Goal: Task Accomplishment & Management: Use online tool/utility

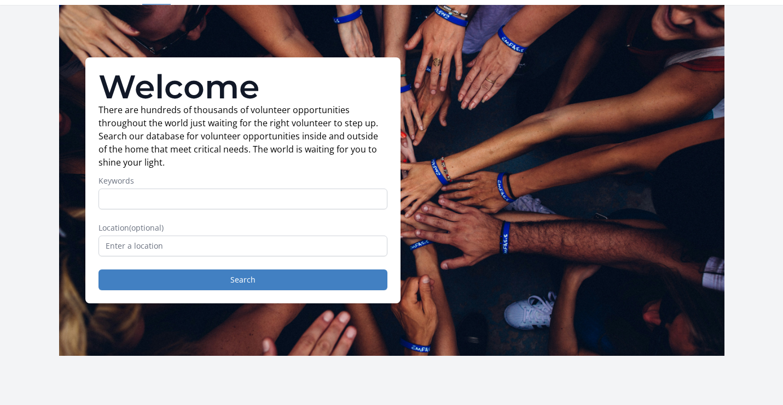
scroll to position [31, 0]
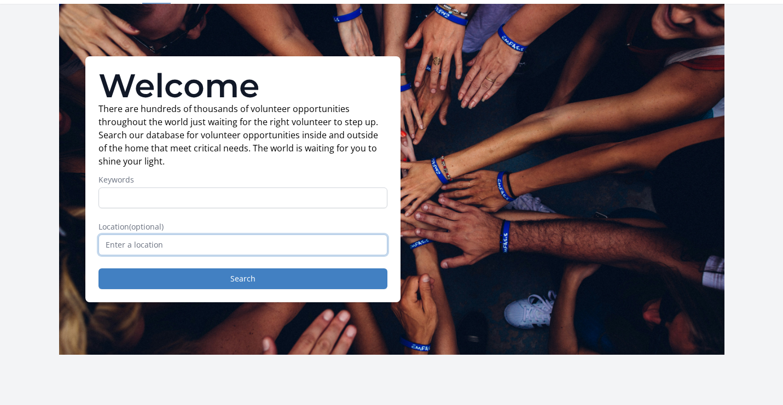
click at [276, 243] on input "text" at bounding box center [242, 245] width 289 height 21
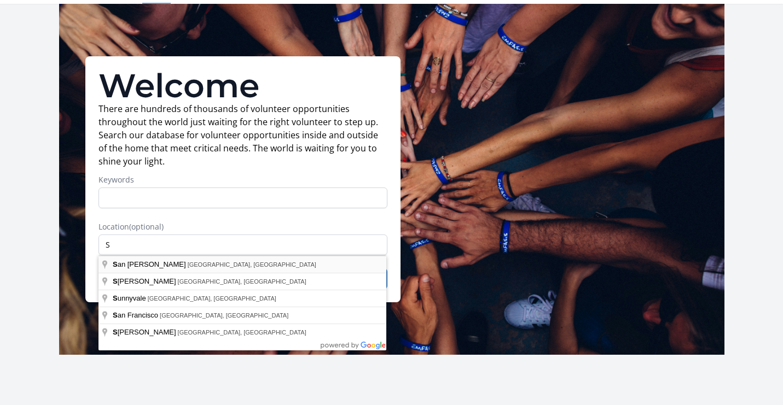
type input "San Jose, CA, USA"
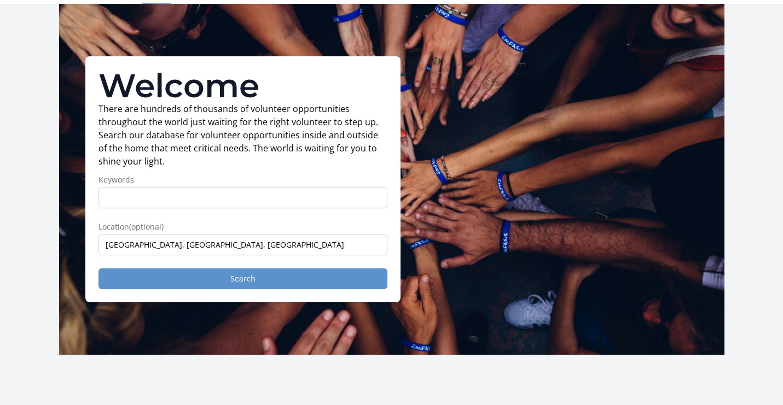
click at [278, 281] on button "Search" at bounding box center [242, 279] width 289 height 21
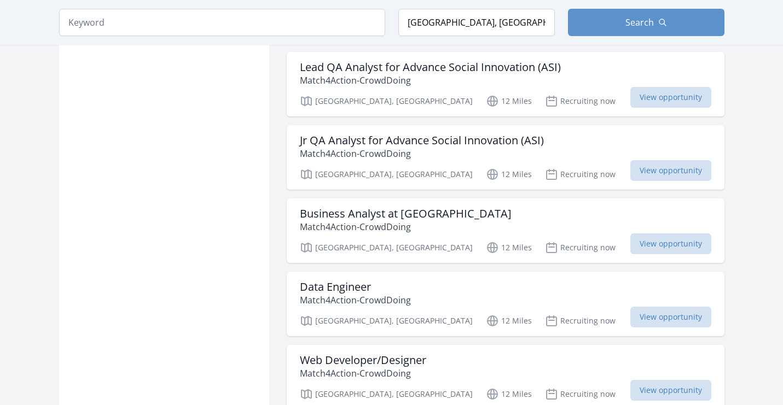
scroll to position [4040, 0]
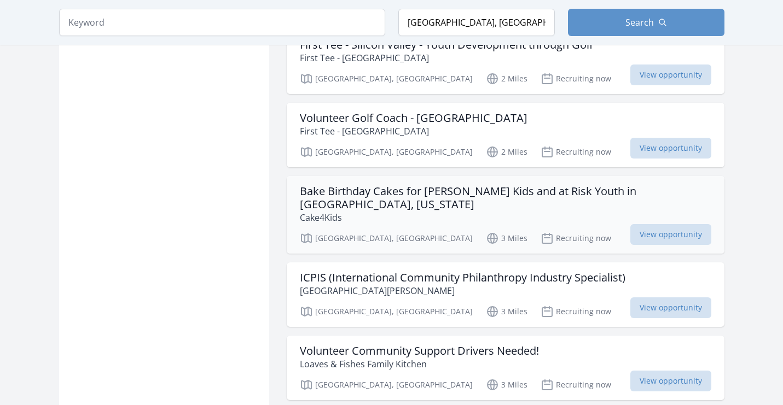
scroll to position [938, 0]
click at [498, 203] on h3 "Bake Birthday Cakes for [PERSON_NAME] Kids and at Risk Youth in [GEOGRAPHIC_DAT…" at bounding box center [505, 198] width 411 height 26
click at [649, 240] on span "View opportunity" at bounding box center [670, 234] width 81 height 21
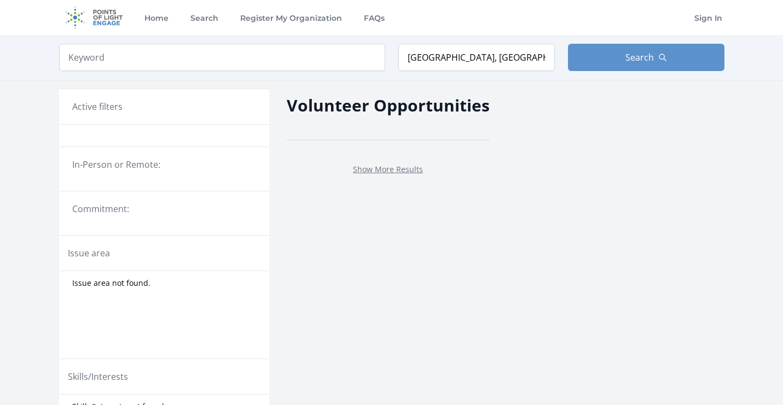
scroll to position [390, 0]
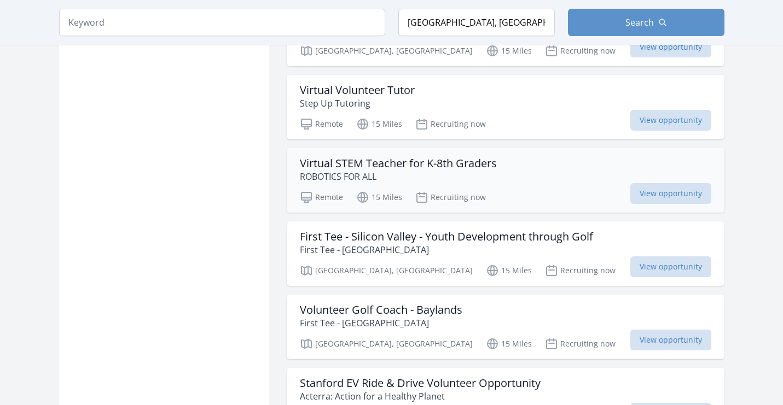
scroll to position [5561, 1]
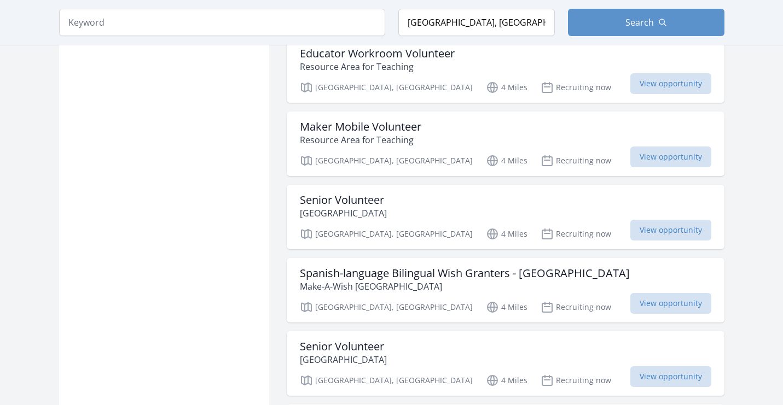
scroll to position [1892, 0]
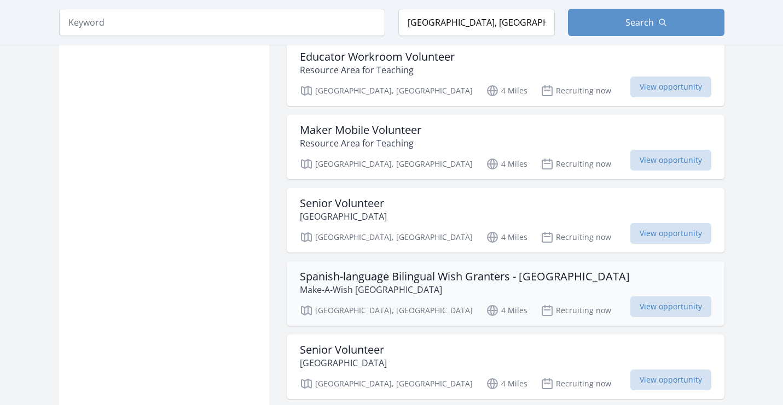
click at [394, 281] on h3 "Spanish-language Bilingual Wish Granters - [GEOGRAPHIC_DATA]" at bounding box center [465, 276] width 330 height 13
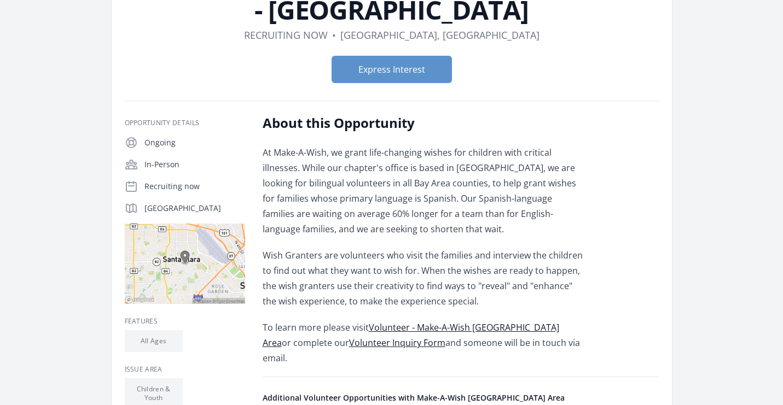
scroll to position [112, 0]
click at [474, 326] on span "Volunteer - Make-A-Wish [GEOGRAPHIC_DATA] Area" at bounding box center [411, 335] width 296 height 27
